Goal: Task Accomplishment & Management: Use online tool/utility

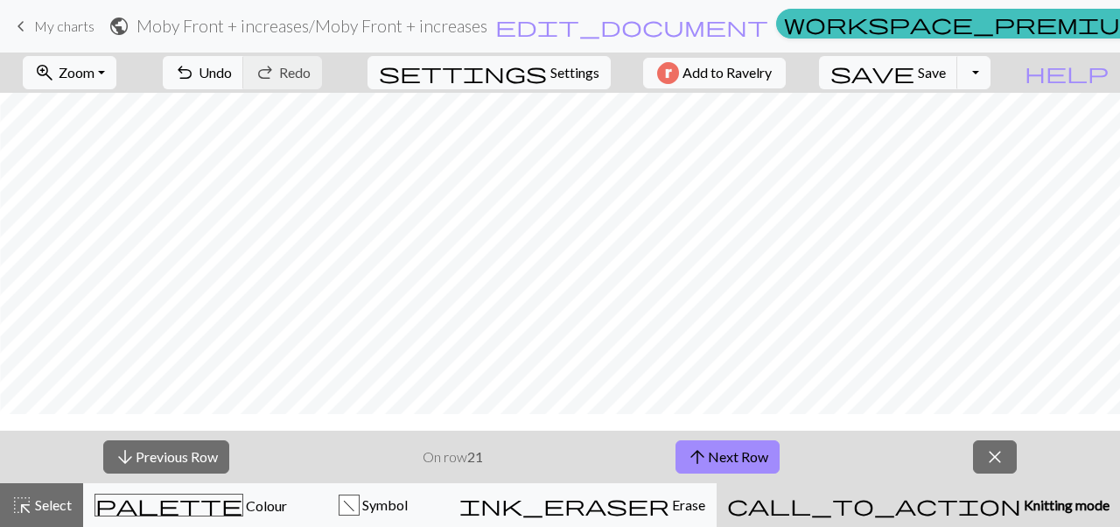
scroll to position [294, 414]
click at [1003, 463] on span "close" at bounding box center [994, 456] width 21 height 24
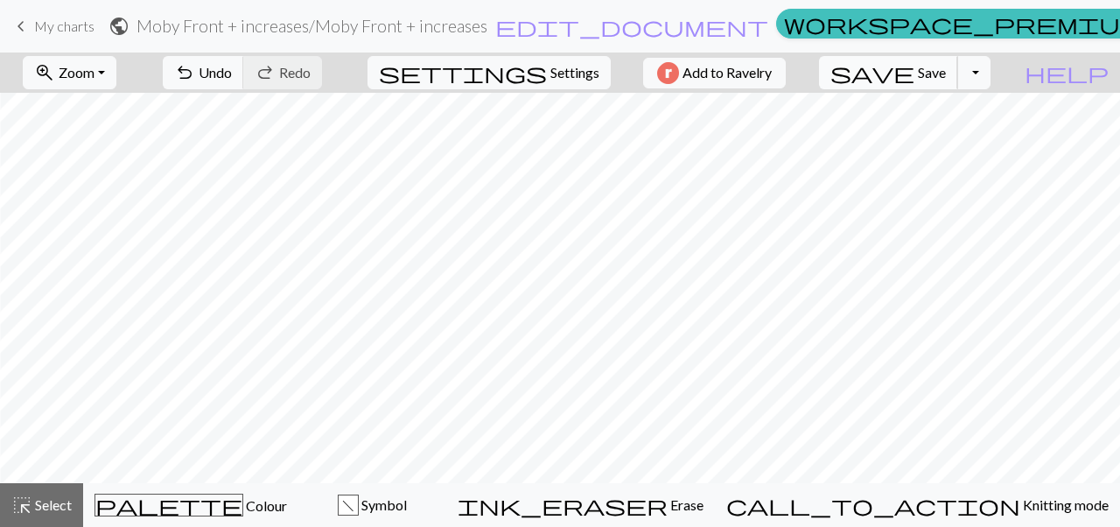
click at [946, 66] on span "Save" at bounding box center [932, 72] width 28 height 17
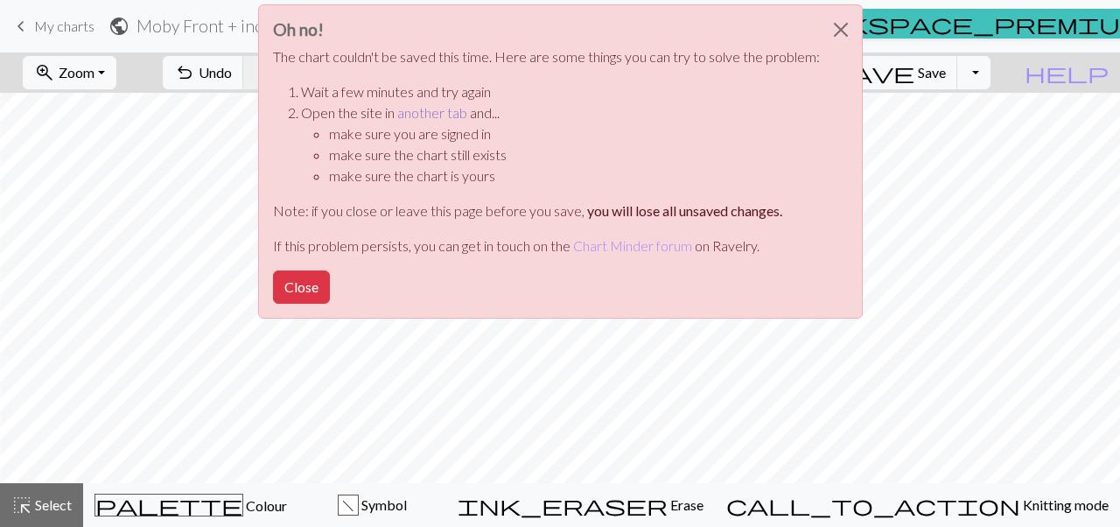
click at [435, 112] on link "another tab" at bounding box center [432, 112] width 70 height 17
click at [305, 283] on button "Close" at bounding box center [301, 286] width 57 height 33
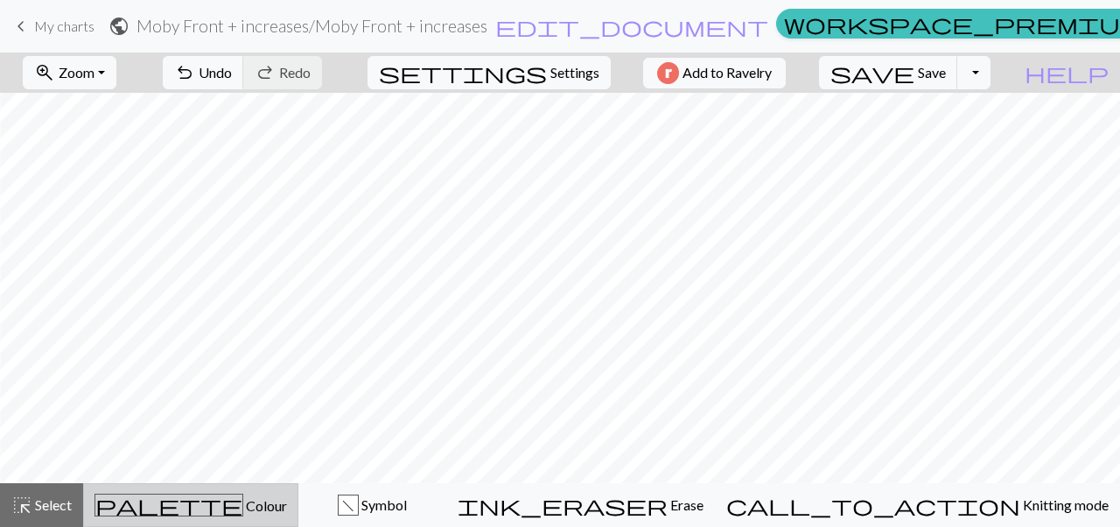
click at [253, 507] on div "palette Colour Colour" at bounding box center [190, 504] width 192 height 23
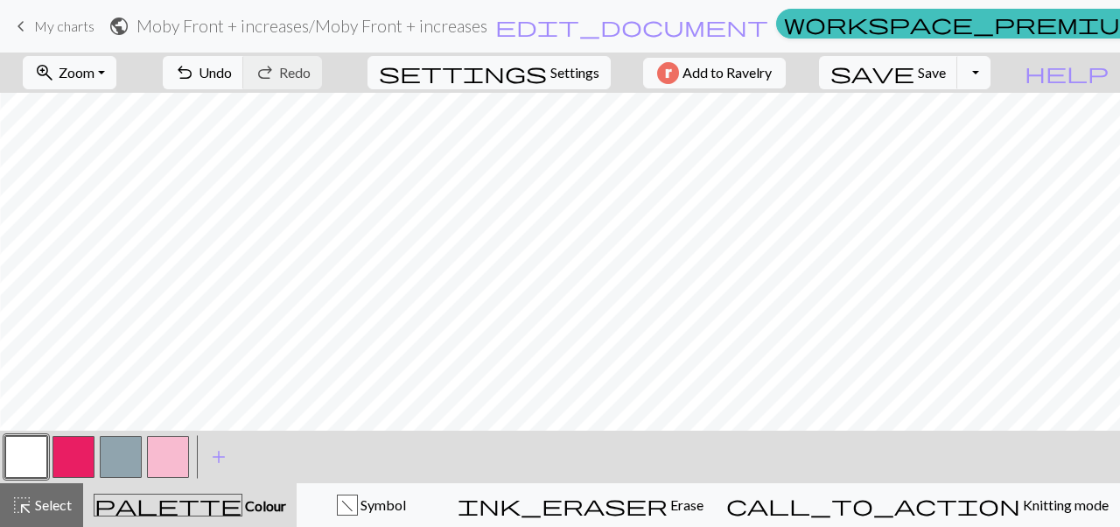
click at [72, 458] on button "button" at bounding box center [73, 457] width 42 height 42
click at [946, 78] on span "Save" at bounding box center [932, 72] width 28 height 17
click at [35, 452] on button "button" at bounding box center [26, 457] width 42 height 42
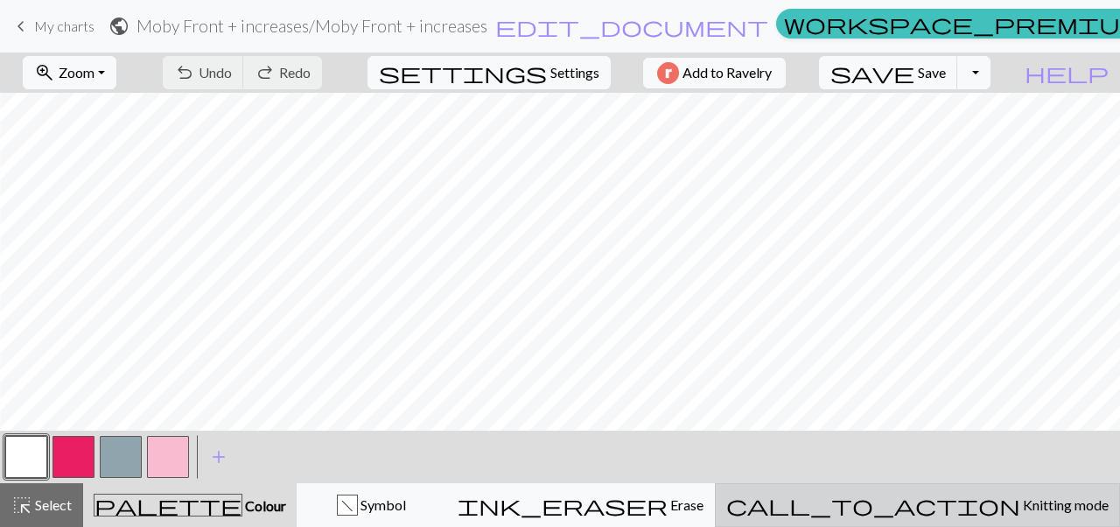
click at [1020, 507] on span "Knitting mode" at bounding box center [1064, 504] width 88 height 17
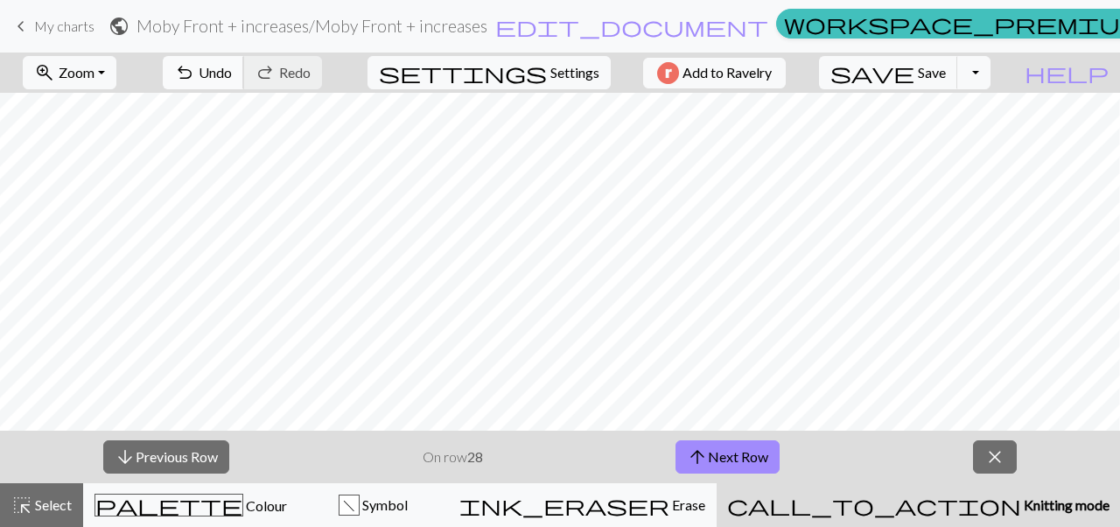
scroll to position [227, 209]
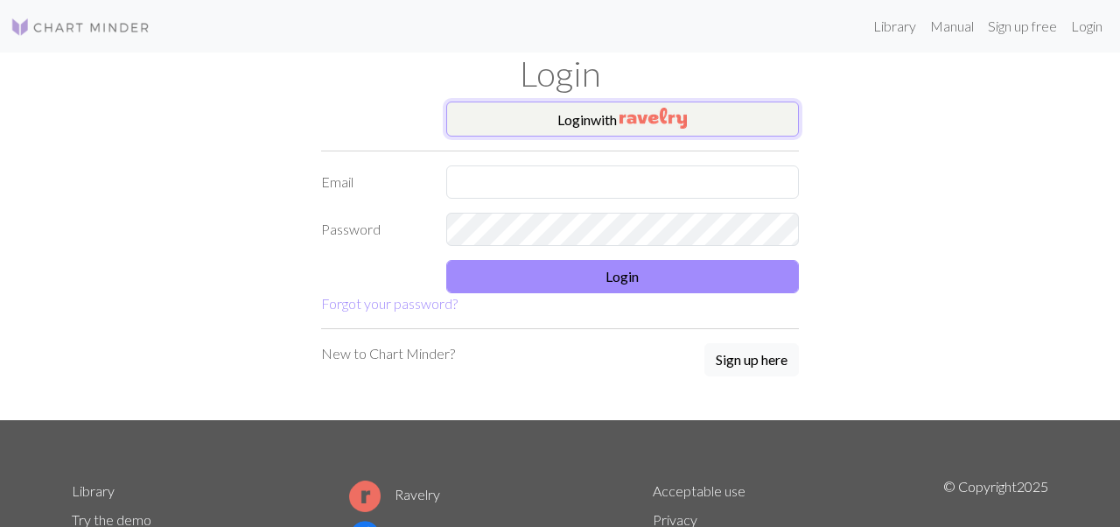
click at [564, 108] on button "Login with" at bounding box center [622, 118] width 353 height 35
